Goal: Information Seeking & Learning: Learn about a topic

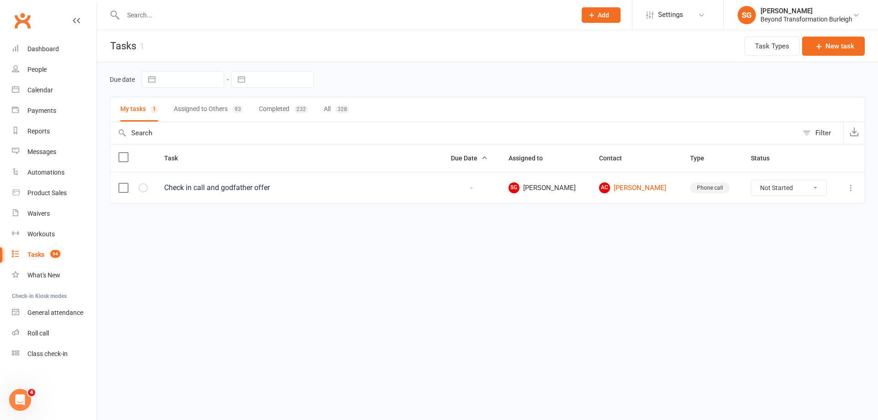
click at [168, 10] on input "text" at bounding box center [344, 15] width 449 height 13
paste input "Averyl hintz"
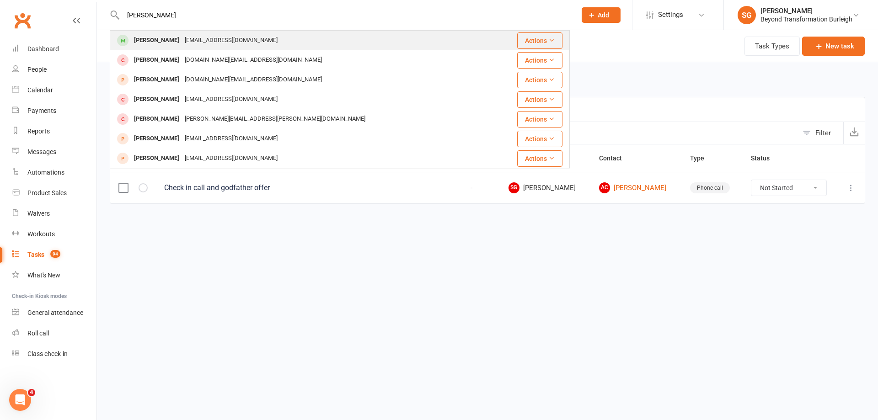
type input "Averyl hintz"
click at [196, 37] on div "averylhintz28@gmail.com" at bounding box center [231, 40] width 98 height 13
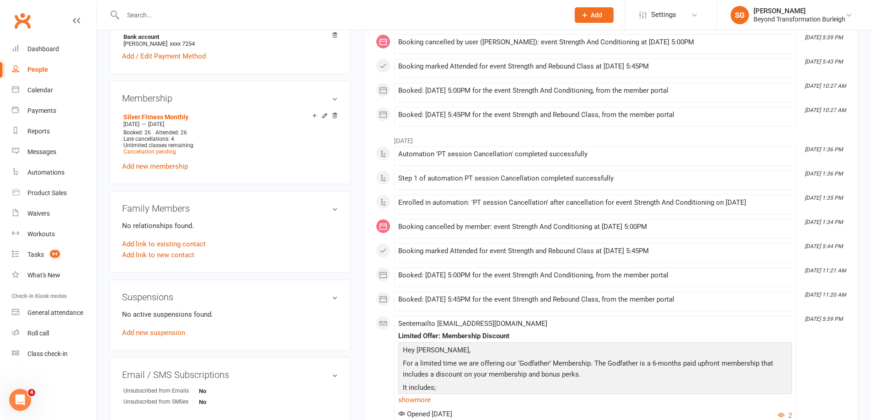
scroll to position [36, 0]
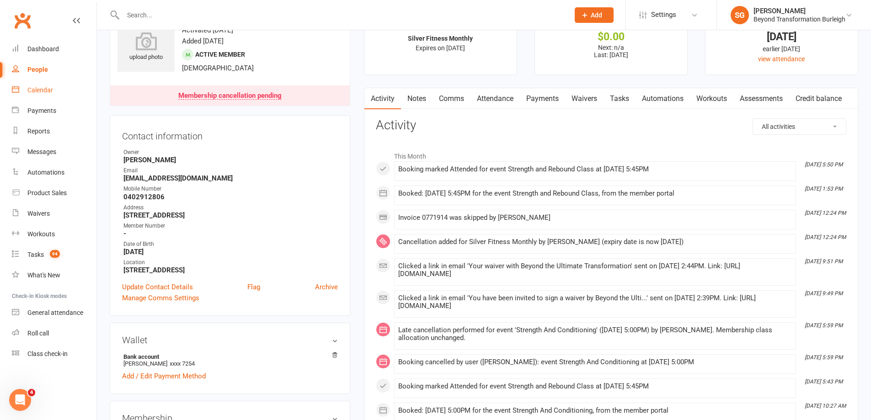
click at [49, 89] on div "Calendar" at bounding box center [40, 89] width 26 height 7
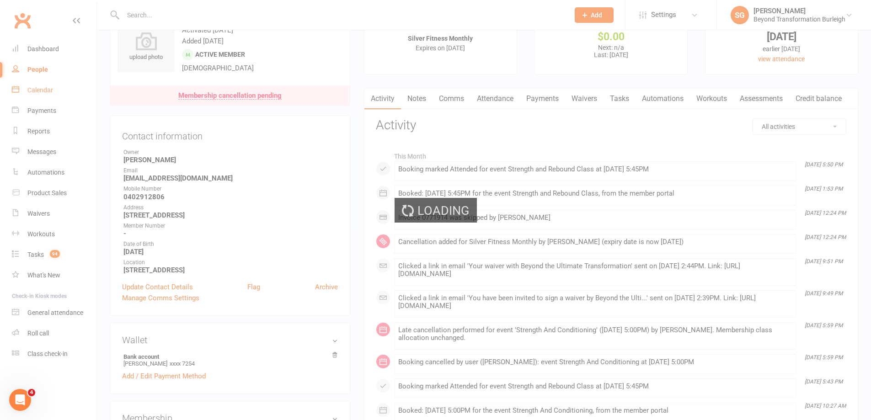
click at [49, 89] on div "Loading" at bounding box center [435, 210] width 871 height 420
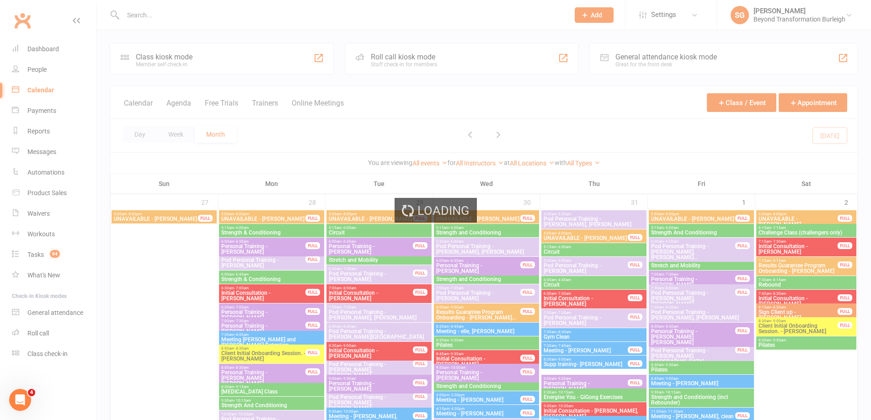
click at [180, 134] on div "Loading" at bounding box center [435, 210] width 871 height 420
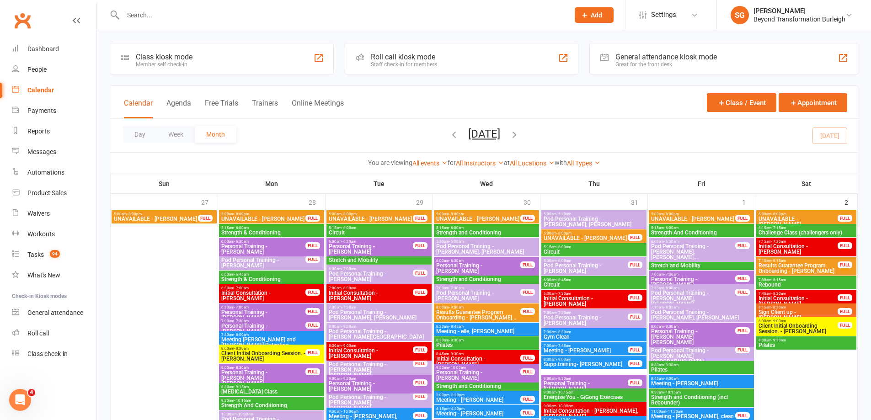
click at [180, 134] on button "Week" at bounding box center [176, 134] width 38 height 16
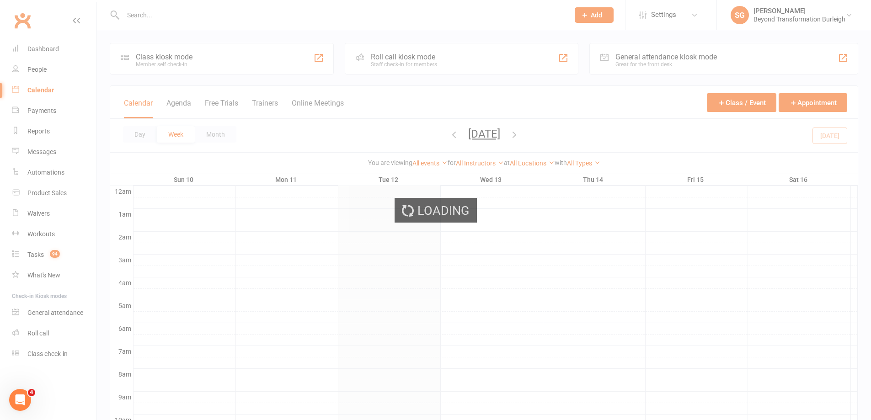
click at [180, 134] on ui-view "Prospect Member Non-attending contact Class / event Appointment Task Membership…" at bounding box center [435, 374] width 871 height 744
click at [180, 134] on div "Loading" at bounding box center [435, 210] width 871 height 420
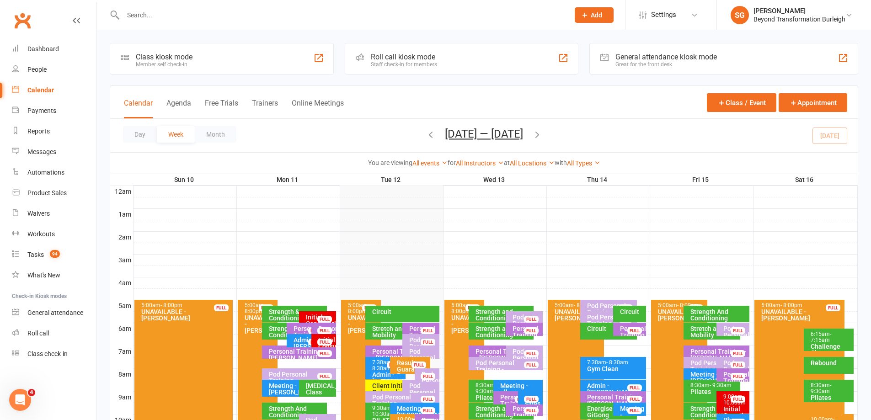
scroll to position [0, 0]
click at [486, 160] on link "All Instructors" at bounding box center [480, 163] width 48 height 7
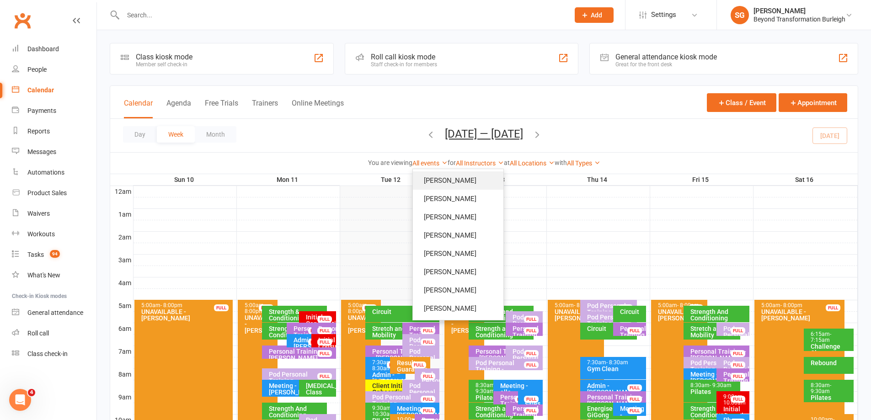
click at [480, 179] on link "[PERSON_NAME]" at bounding box center [458, 180] width 91 height 18
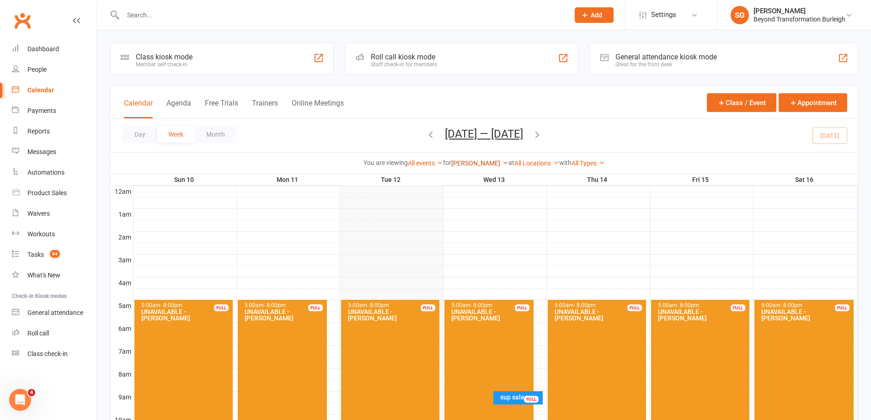
click at [480, 162] on link "[PERSON_NAME]" at bounding box center [479, 163] width 57 height 7
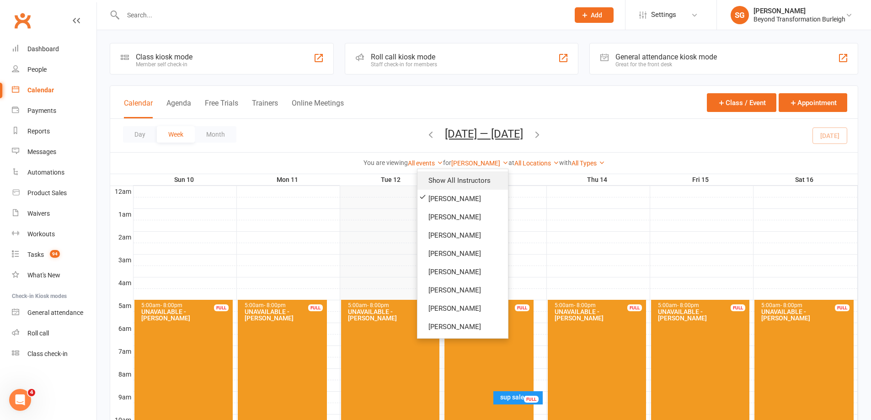
drag, startPoint x: 478, startPoint y: 175, endPoint x: 491, endPoint y: 175, distance: 13.7
click at [477, 175] on link "Show All Instructors" at bounding box center [462, 180] width 91 height 18
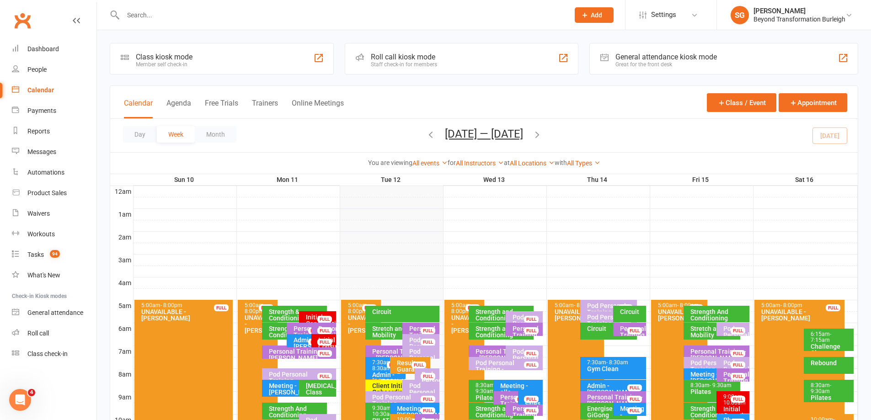
click at [541, 133] on icon "button" at bounding box center [537, 134] width 10 height 10
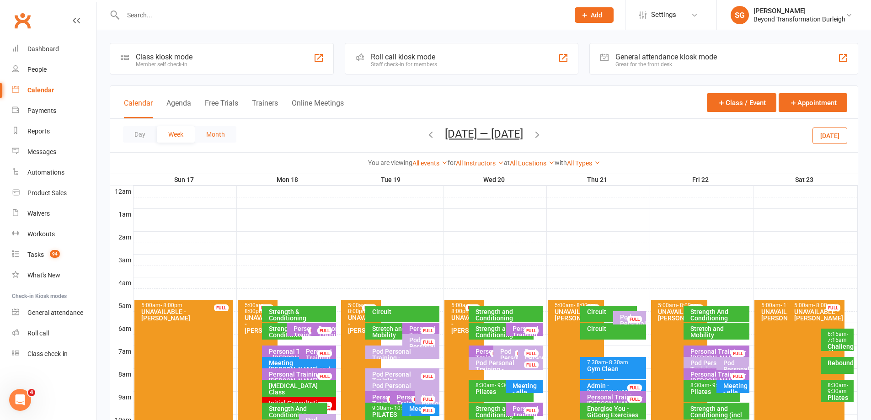
click at [219, 139] on button "Month" at bounding box center [216, 134] width 42 height 16
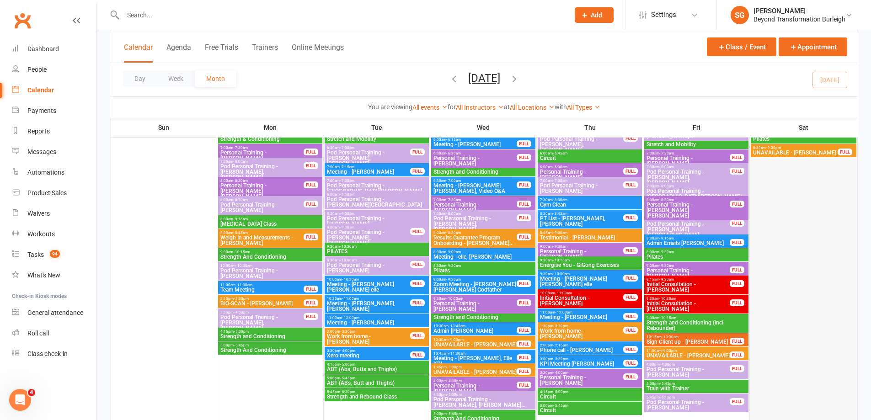
scroll to position [731, 0]
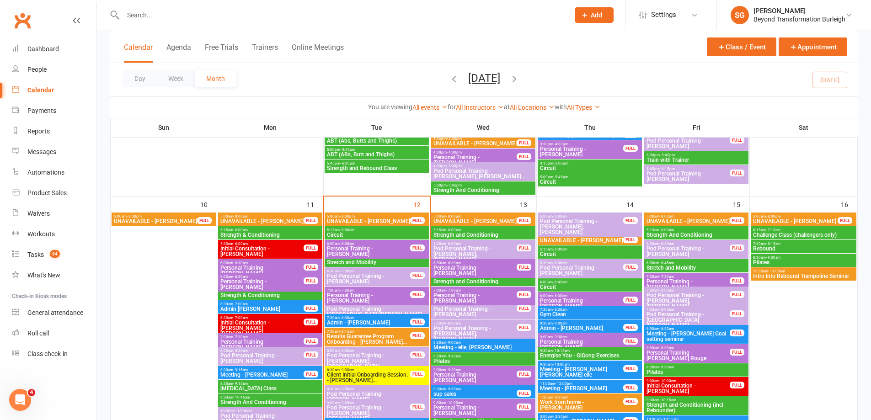
click at [815, 273] on span "Intro Into Rebound Trampoline Seminar" at bounding box center [803, 275] width 102 height 5
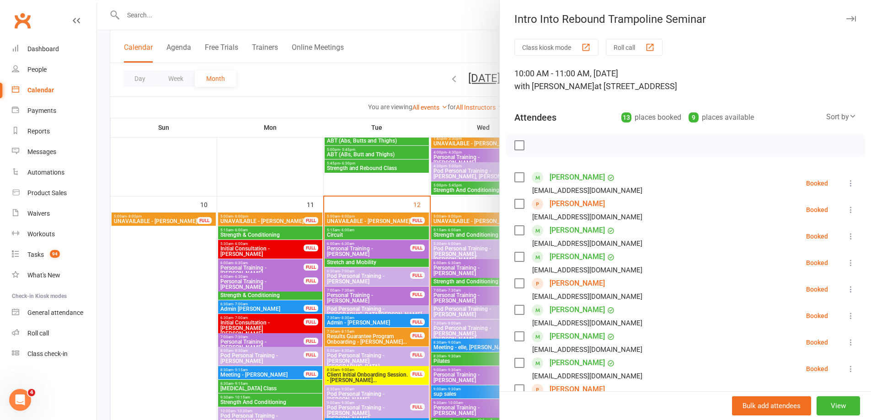
click at [437, 104] on div at bounding box center [484, 210] width 774 height 420
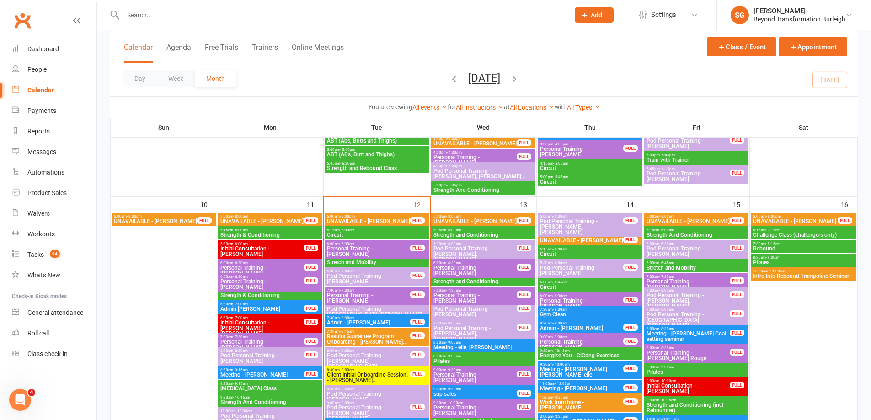
click at [519, 78] on icon "button" at bounding box center [514, 79] width 10 height 10
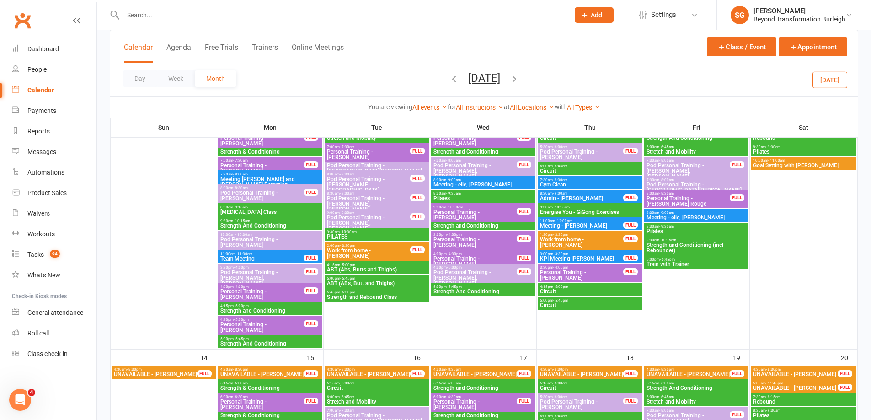
scroll to position [366, 0]
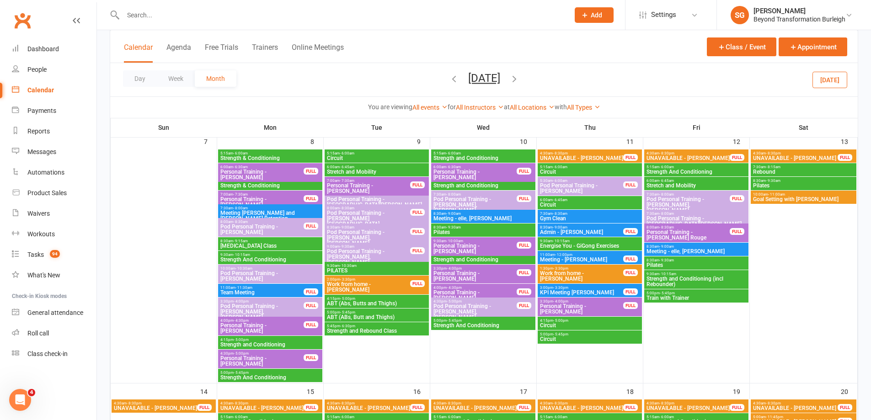
click at [812, 197] on span "Goal Setting with [PERSON_NAME]" at bounding box center [803, 199] width 102 height 5
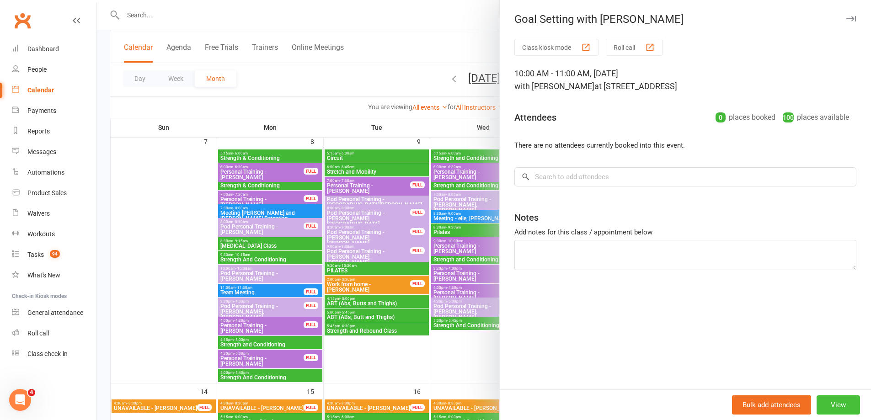
click at [832, 402] on button "View" at bounding box center [837, 404] width 43 height 19
